Goal: Information Seeking & Learning: Learn about a topic

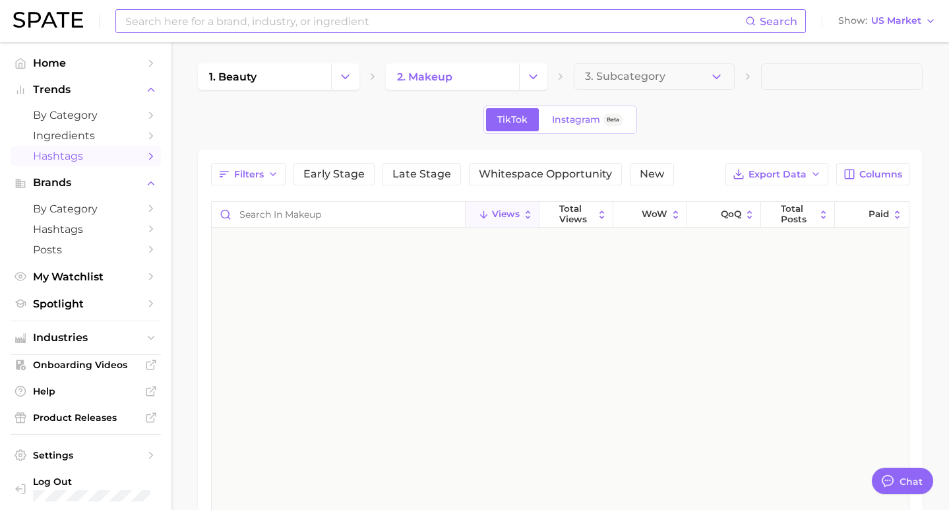
scroll to position [17319, 0]
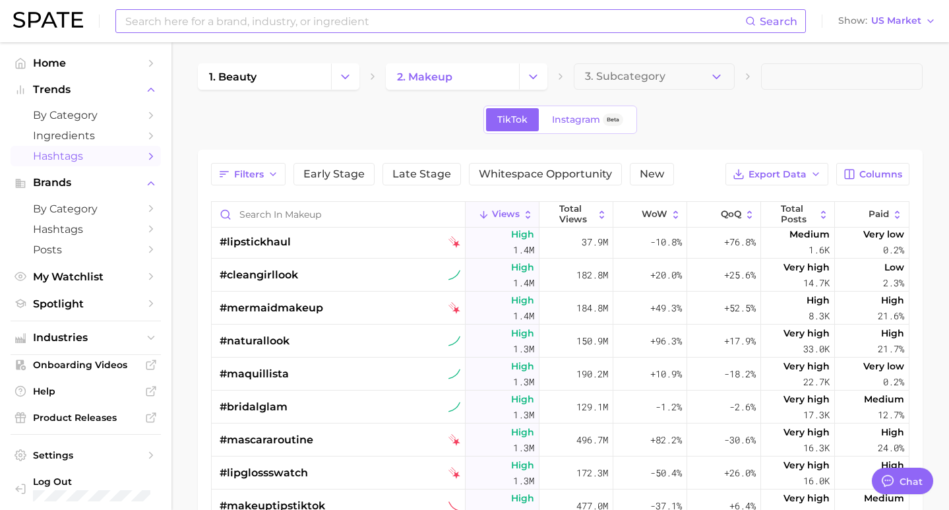
click at [224, 24] on input at bounding box center [434, 21] width 621 height 22
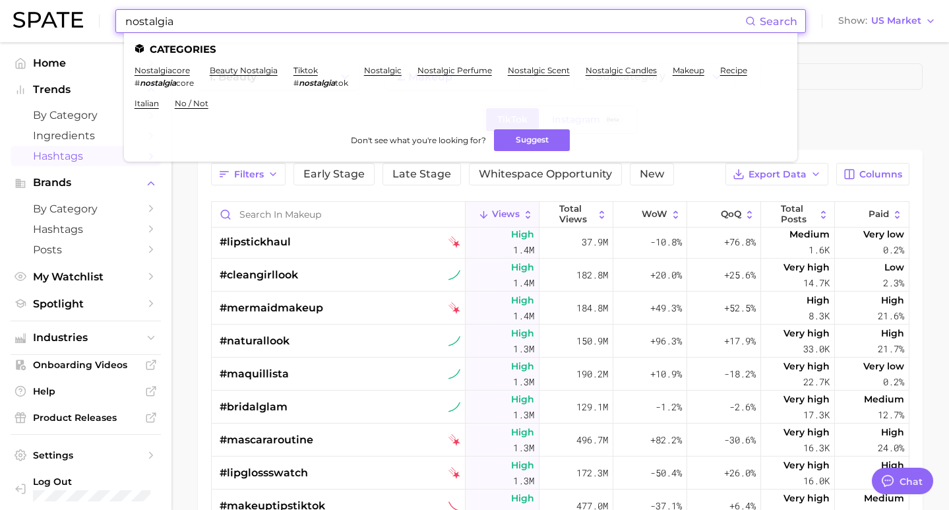
click at [216, 22] on input "nostalgia" at bounding box center [434, 21] width 621 height 22
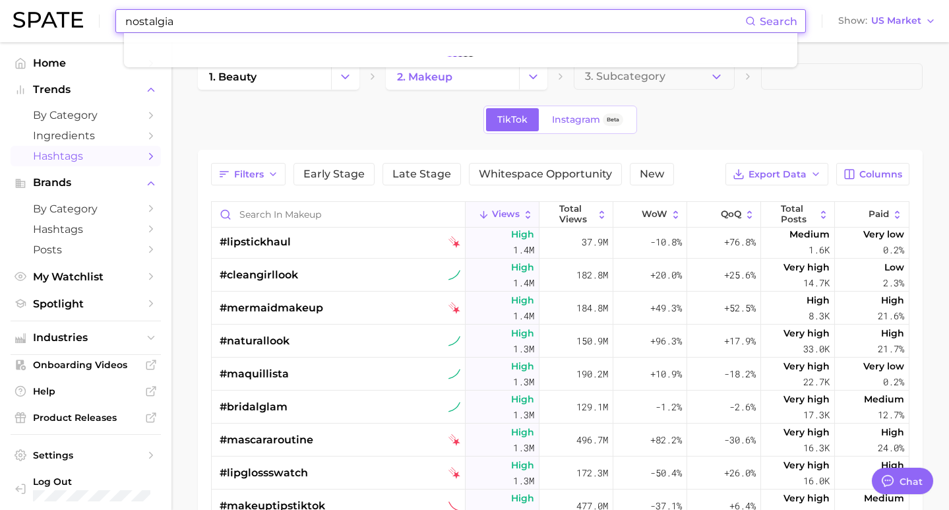
type input "nostalgia"
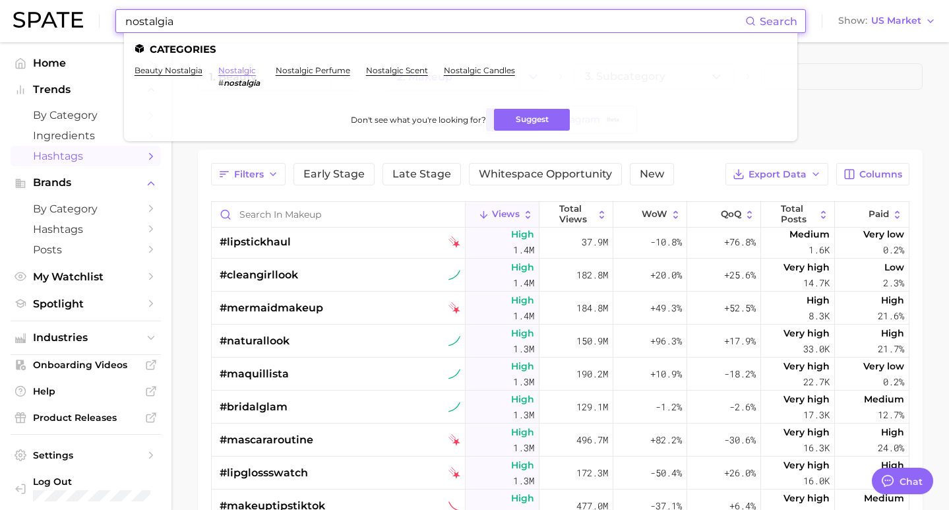
click at [244, 69] on link "nostalgic" at bounding box center [237, 70] width 38 height 10
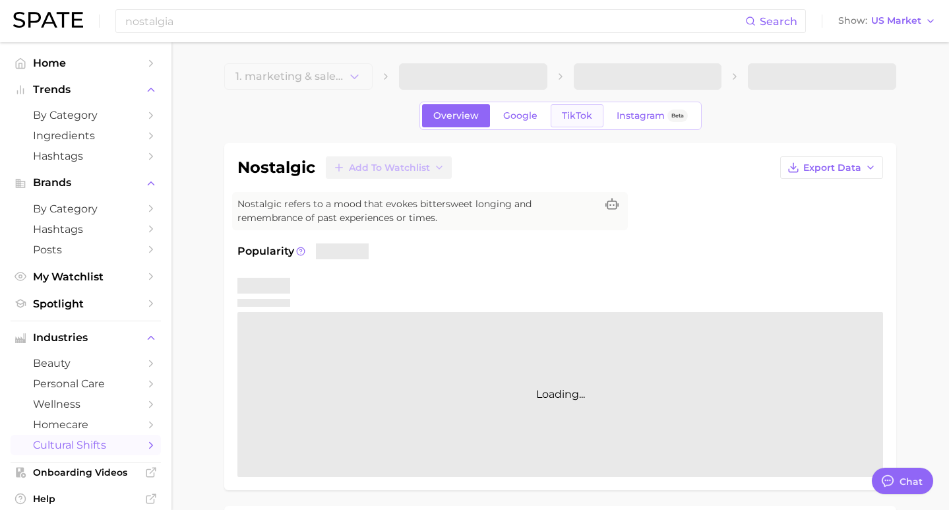
type textarea "x"
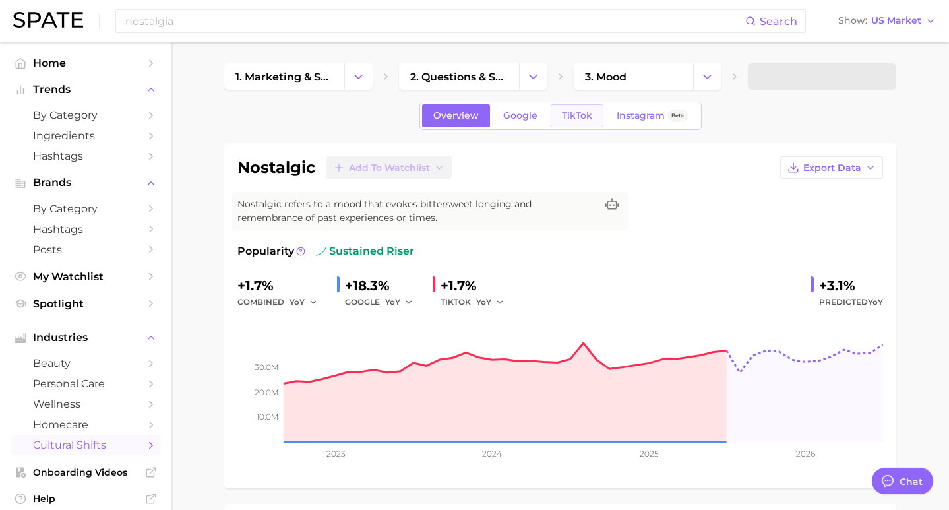
click at [573, 117] on span "TikTok" at bounding box center [577, 115] width 30 height 11
